Goal: Task Accomplishment & Management: Complete application form

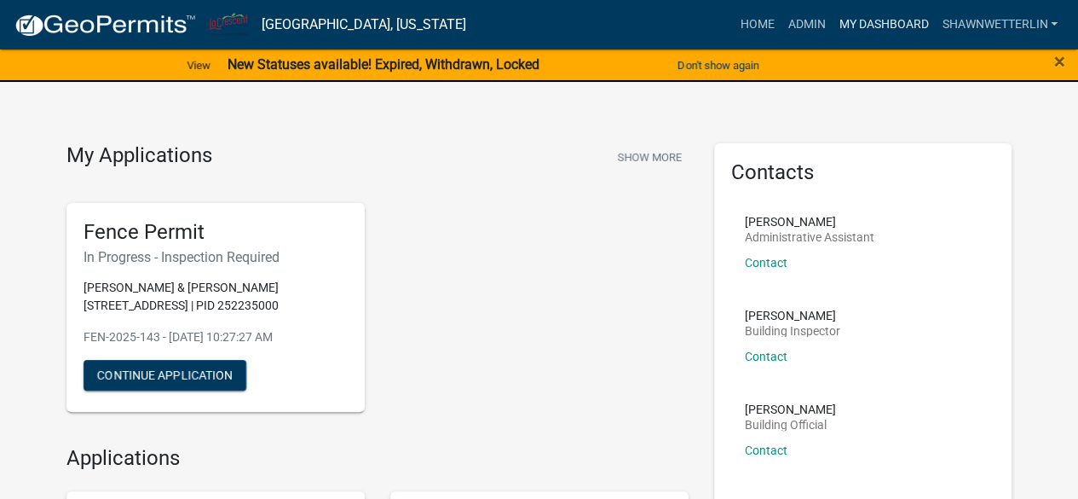
click at [895, 17] on link "My Dashboard" at bounding box center [883, 25] width 103 height 32
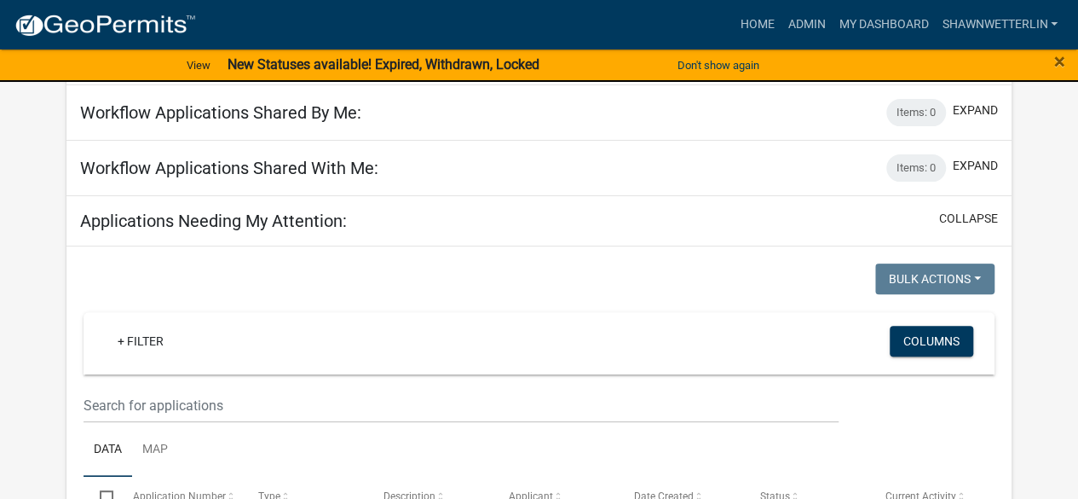
scroll to position [232, 0]
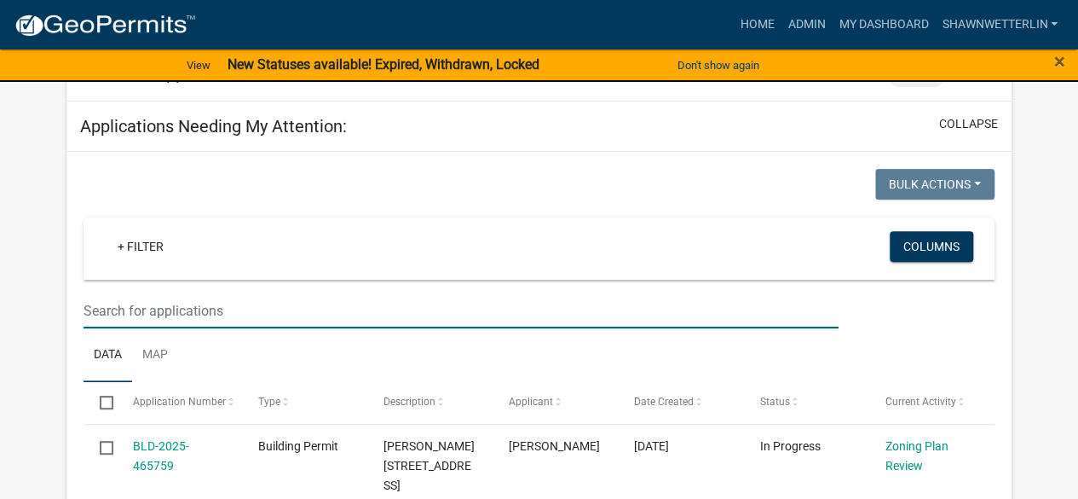
click at [114, 316] on input "text" at bounding box center [461, 310] width 754 height 35
type input "juniper"
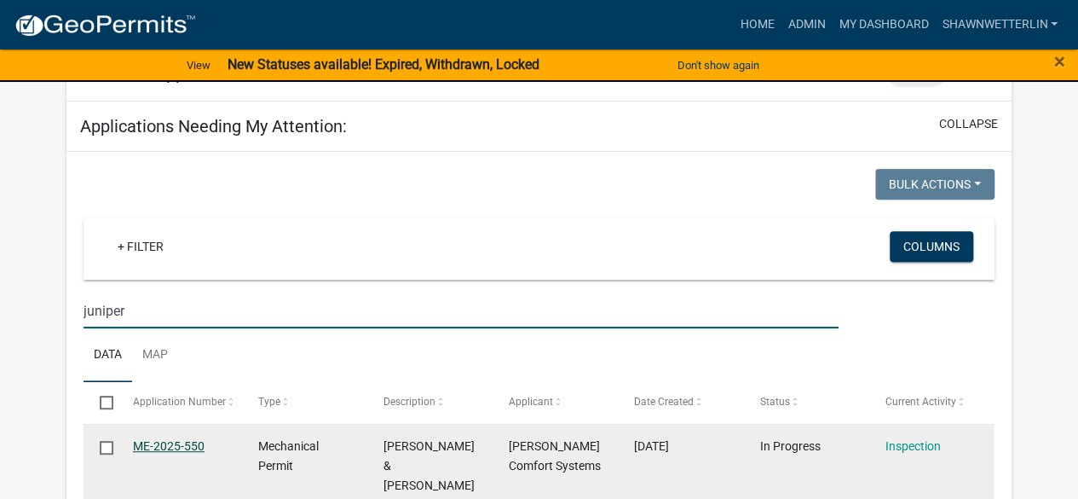
click at [181, 441] on link "ME-2025-550" at bounding box center [169, 446] width 72 height 14
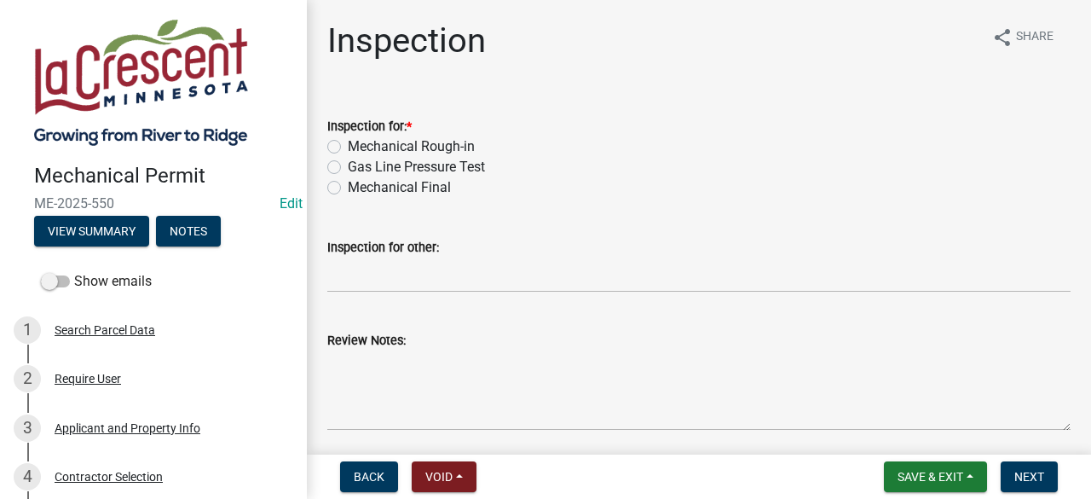
click at [348, 168] on label "Gas Line Pressure Test" at bounding box center [416, 167] width 137 height 20
click at [348, 168] on input "Gas Line Pressure Test" at bounding box center [353, 162] width 11 height 11
radio input "true"
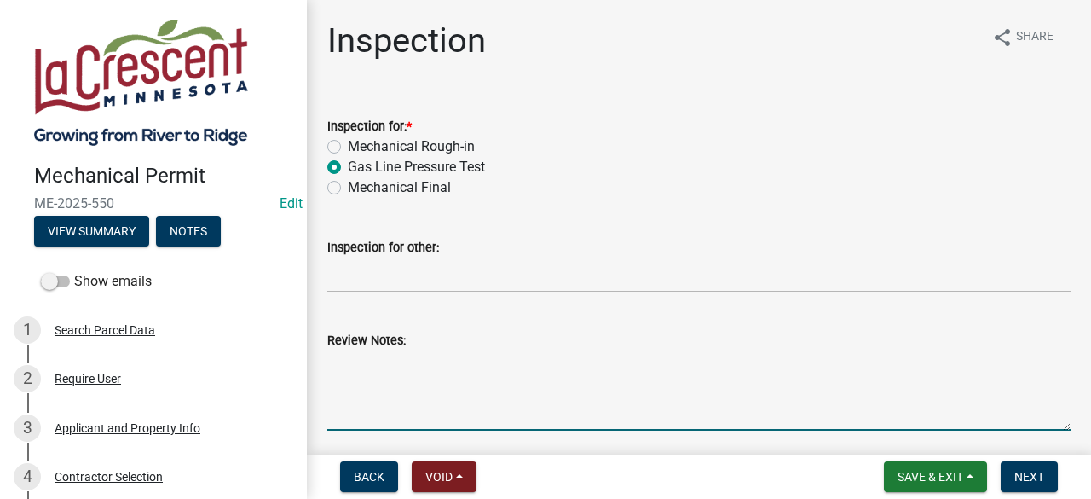
click at [350, 358] on textarea "Review Notes:" at bounding box center [698, 390] width 743 height 80
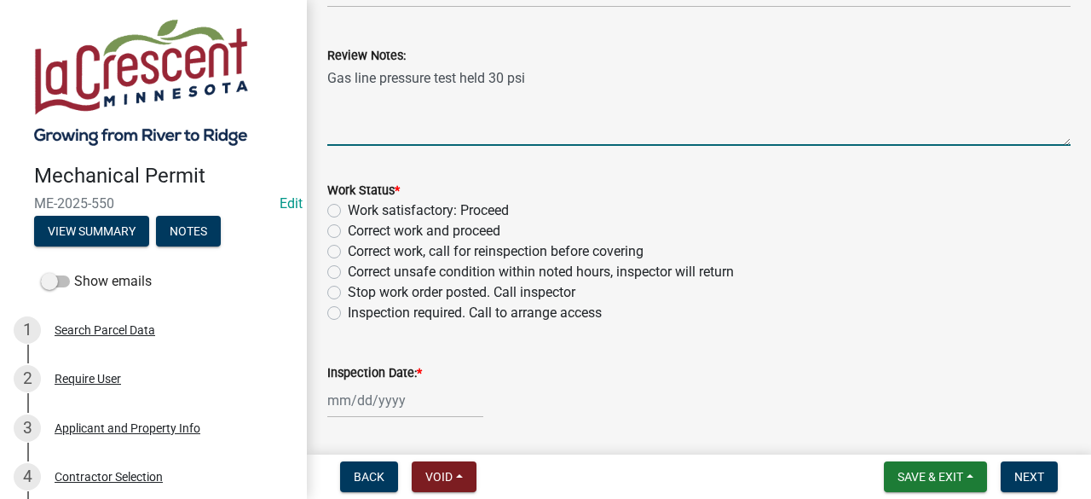
scroll to position [292, 0]
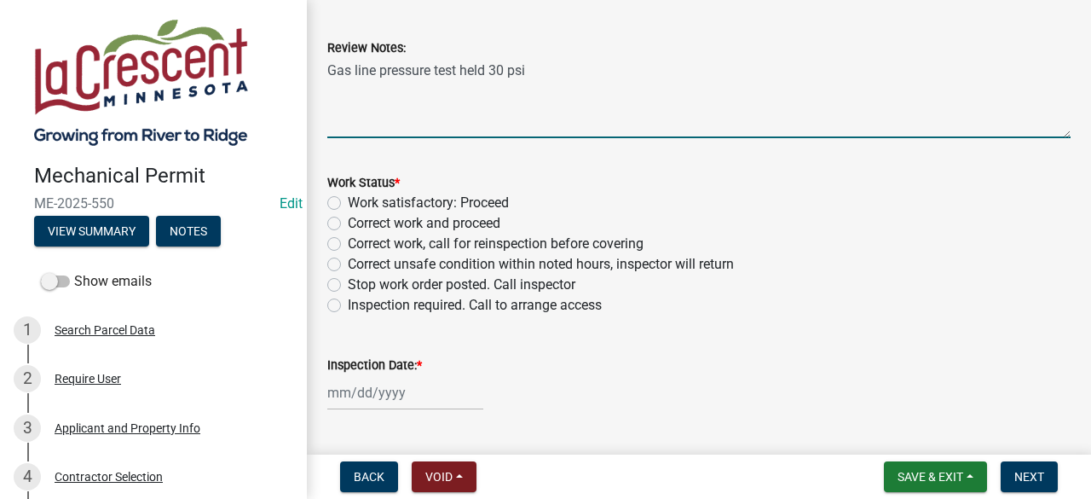
type textarea "Gas line pressure test held 30 psi"
click at [348, 202] on label "Work satisfactory: Proceed" at bounding box center [428, 203] width 161 height 20
click at [348, 202] on input "Work satisfactory: Proceed" at bounding box center [353, 198] width 11 height 11
radio input "true"
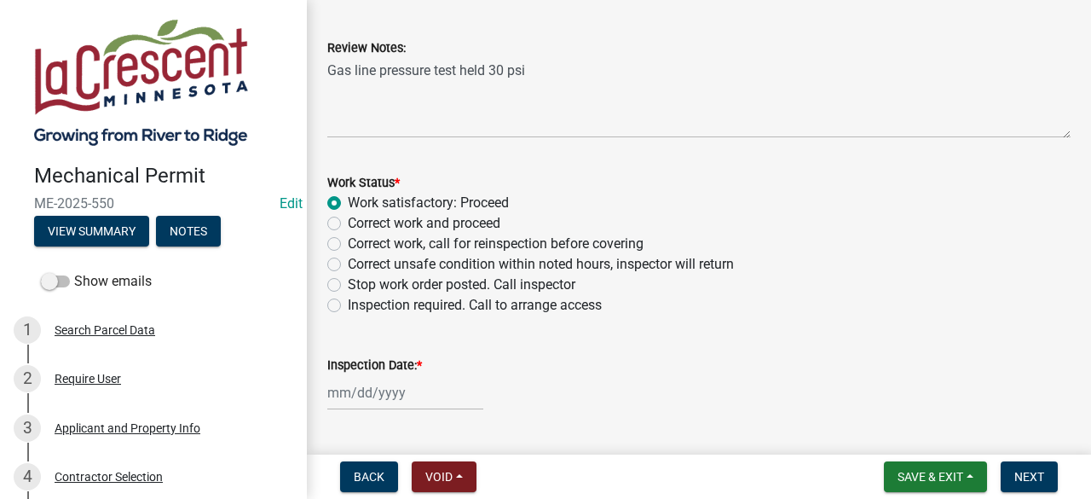
click at [361, 395] on div at bounding box center [405, 392] width 156 height 35
select select "8"
select select "2025"
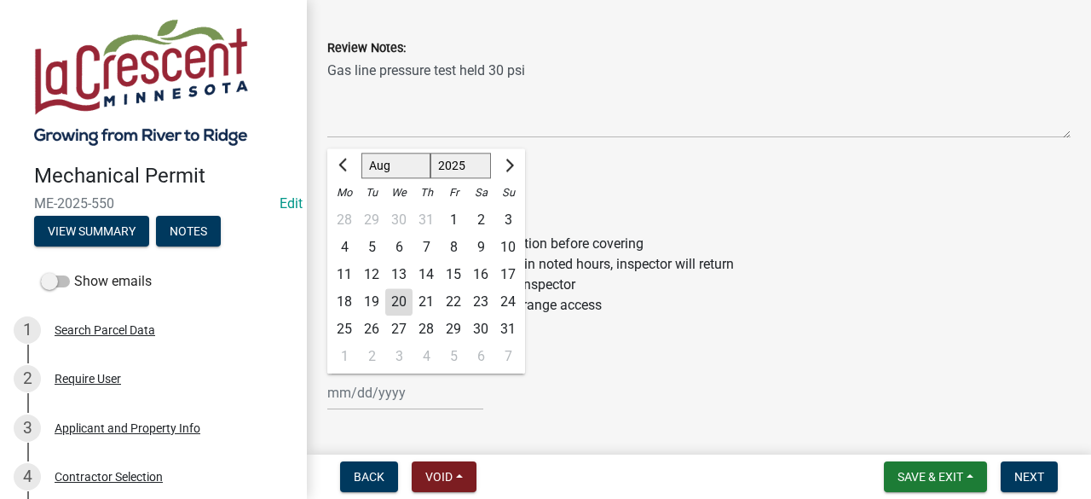
click at [397, 294] on div "20" at bounding box center [398, 301] width 27 height 27
type input "[DATE]"
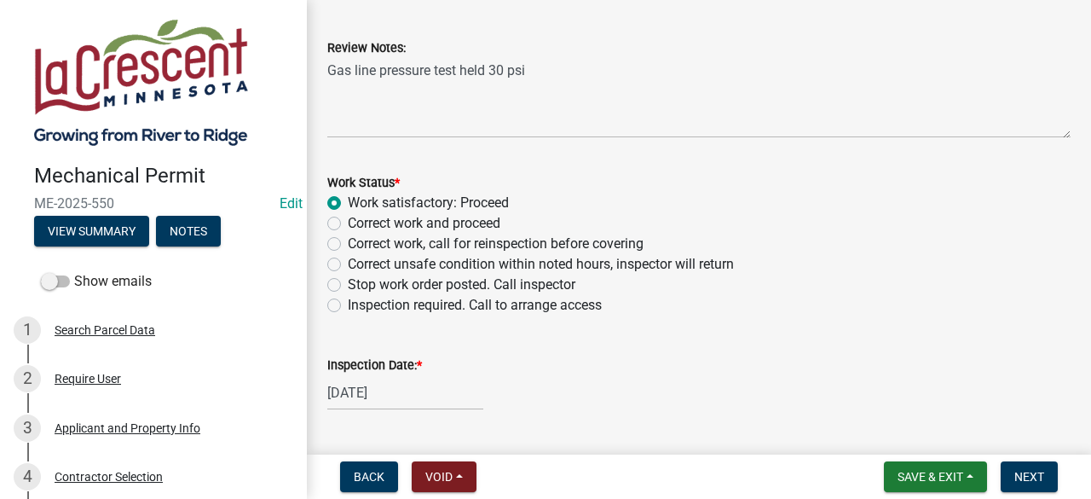
scroll to position [433, 0]
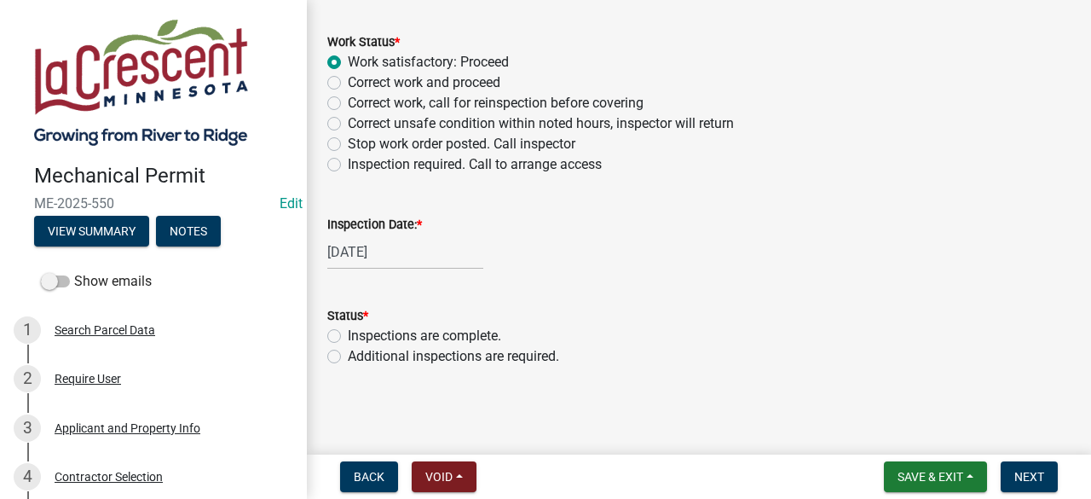
click at [348, 336] on label "Inspections are complete." at bounding box center [424, 336] width 153 height 20
click at [348, 336] on input "Inspections are complete." at bounding box center [353, 331] width 11 height 11
radio input "true"
click at [1028, 475] on span "Next" at bounding box center [1029, 477] width 30 height 14
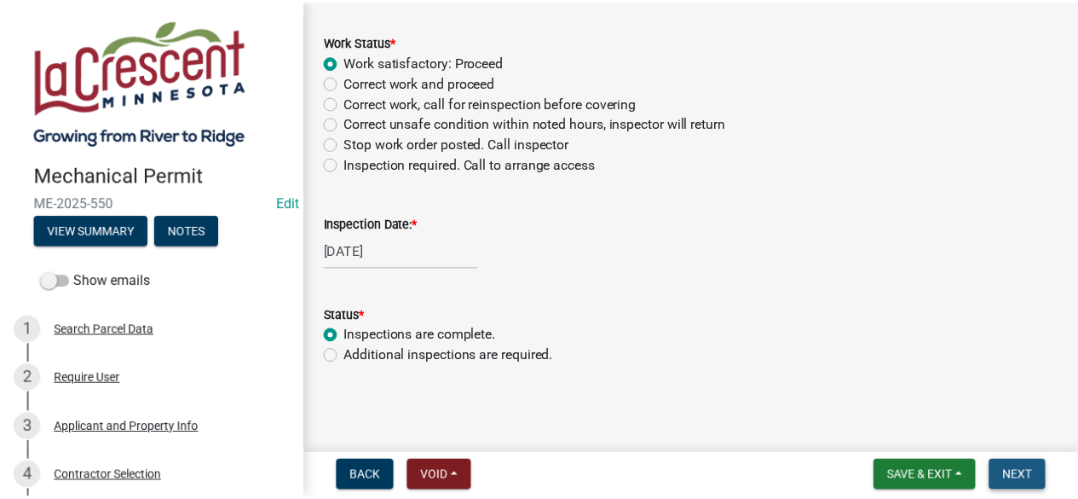
scroll to position [0, 0]
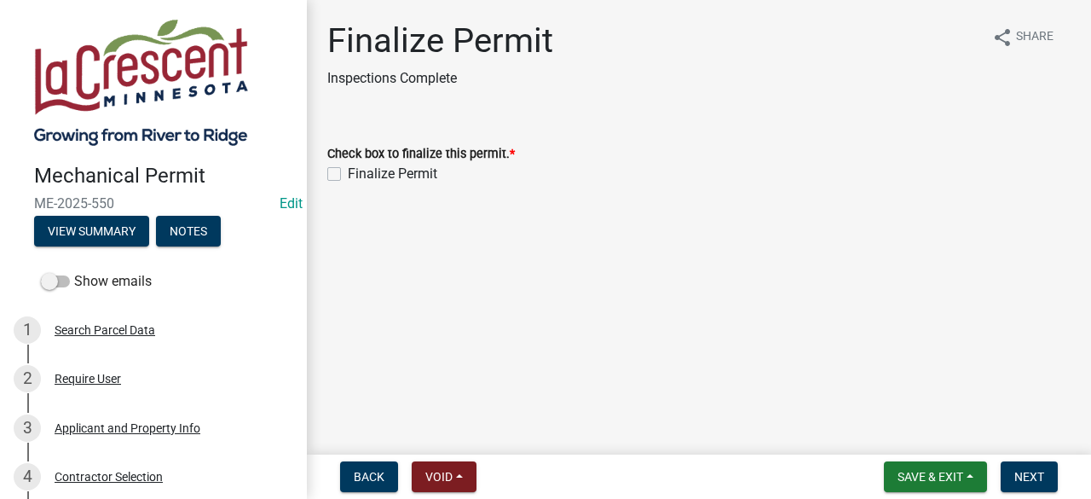
click at [348, 171] on label "Finalize Permit" at bounding box center [392, 174] width 89 height 20
click at [348, 171] on input "Finalize Permit" at bounding box center [353, 169] width 11 height 11
checkbox input "true"
click at [1029, 476] on span "Next" at bounding box center [1029, 477] width 30 height 14
